Goal: Check status: Check status

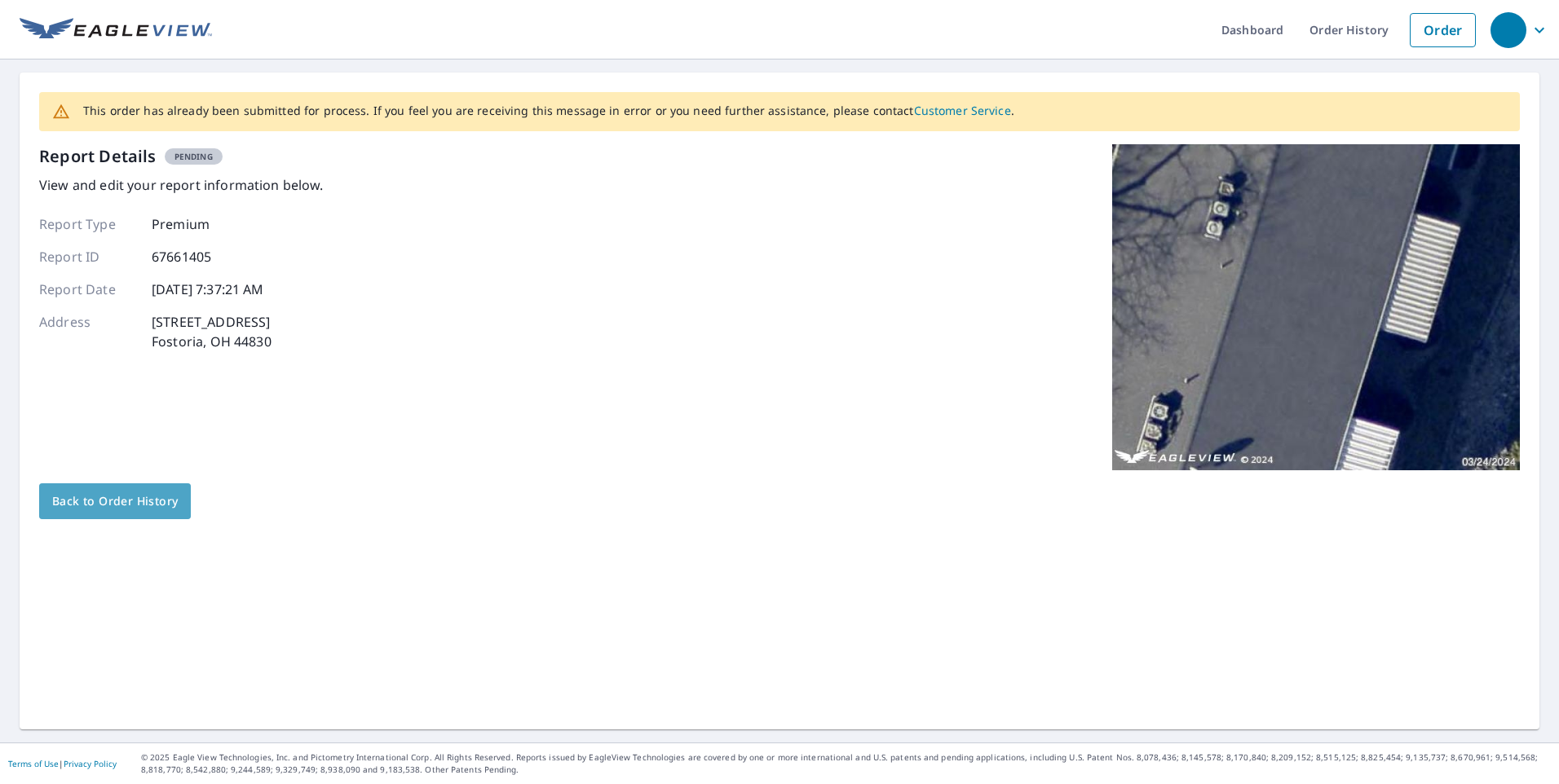
click at [141, 491] on span "Back to Order History" at bounding box center [115, 501] width 126 height 20
click at [127, 504] on span "Back to Order History" at bounding box center [115, 501] width 126 height 20
